Goal: Task Accomplishment & Management: Use online tool/utility

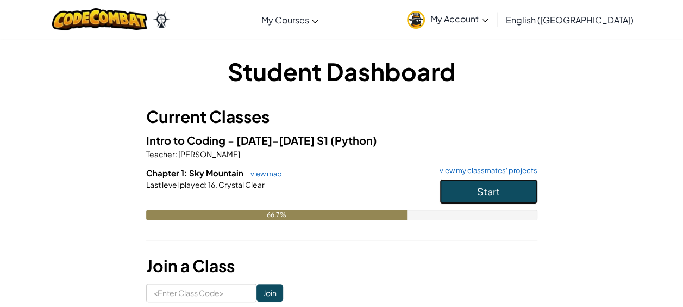
click at [515, 190] on button "Start" at bounding box center [489, 191] width 98 height 25
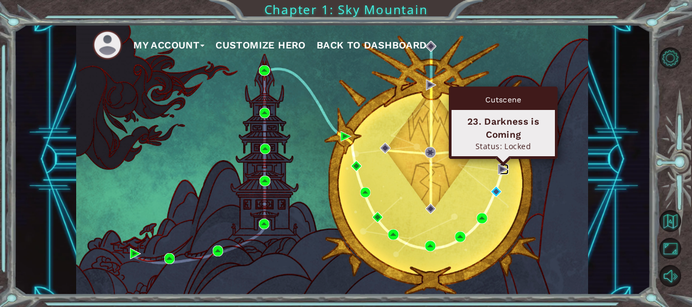
click at [498, 166] on img at bounding box center [502, 169] width 11 height 11
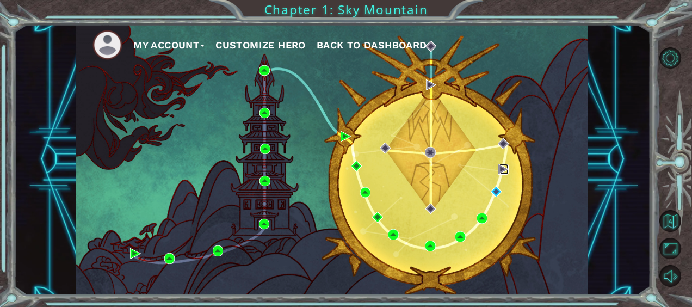
click at [498, 166] on img at bounding box center [502, 169] width 11 height 11
click at [496, 185] on div "My Account Customize Hero Back to Dashboard" at bounding box center [332, 159] width 512 height 270
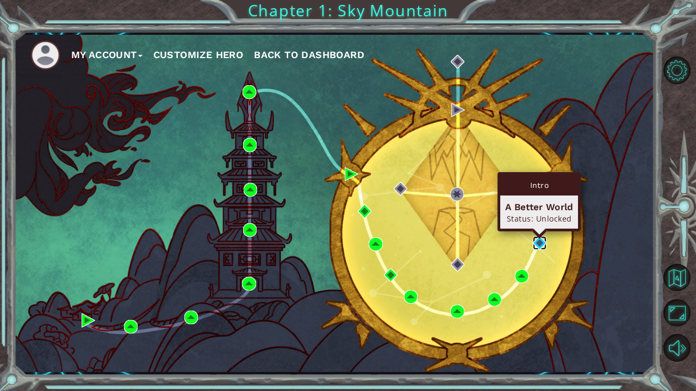
click at [536, 237] on img at bounding box center [540, 243] width 14 height 14
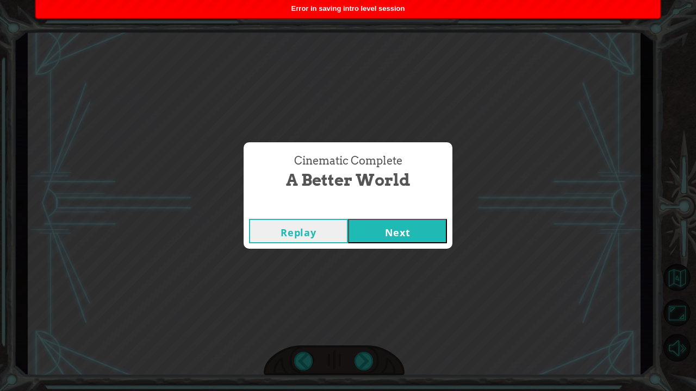
click at [405, 212] on div "Cinematic Complete" at bounding box center [348, 208] width 209 height 11
click at [407, 227] on button "Next" at bounding box center [397, 231] width 99 height 24
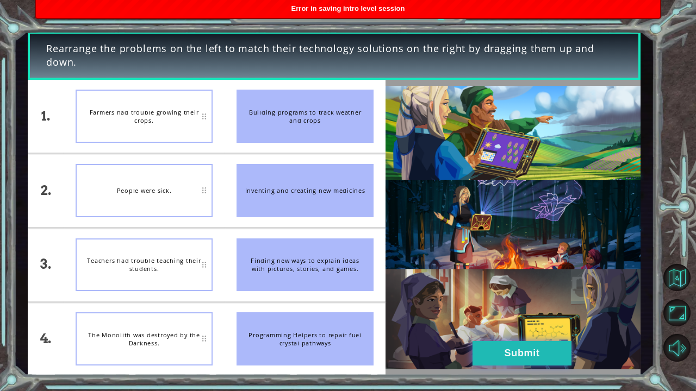
click at [502, 306] on button "Submit" at bounding box center [521, 353] width 99 height 24
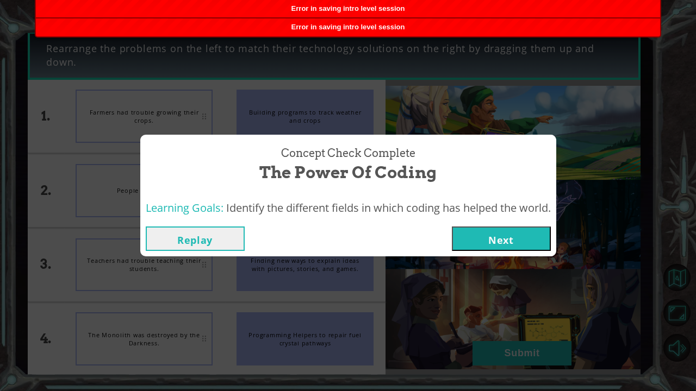
click at [490, 229] on button "Next" at bounding box center [501, 239] width 99 height 24
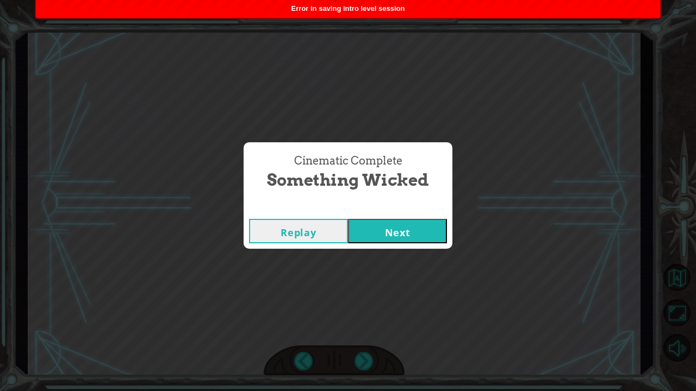
click at [403, 236] on button "Next" at bounding box center [397, 231] width 99 height 24
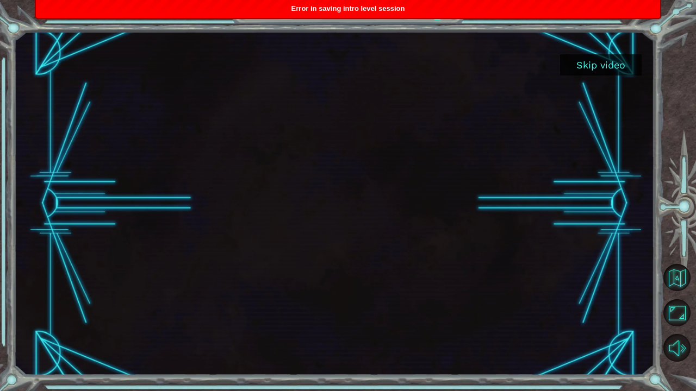
click at [589, 66] on button "Skip video" at bounding box center [601, 64] width 82 height 21
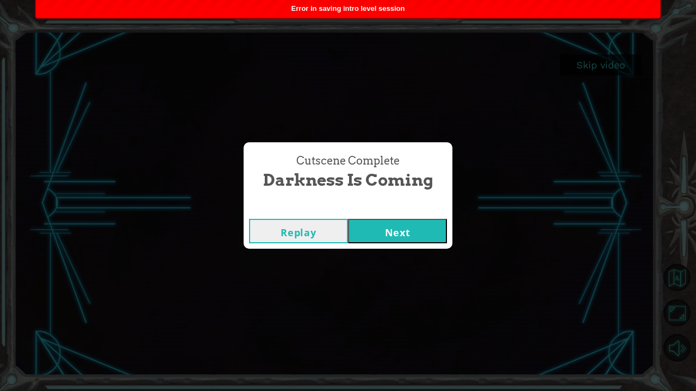
click at [410, 226] on button "Next" at bounding box center [397, 231] width 99 height 24
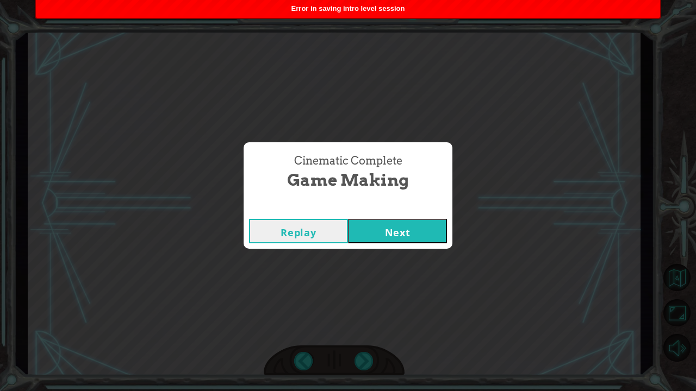
click at [414, 229] on button "Next" at bounding box center [397, 231] width 99 height 24
